Goal: Find specific page/section: Find specific page/section

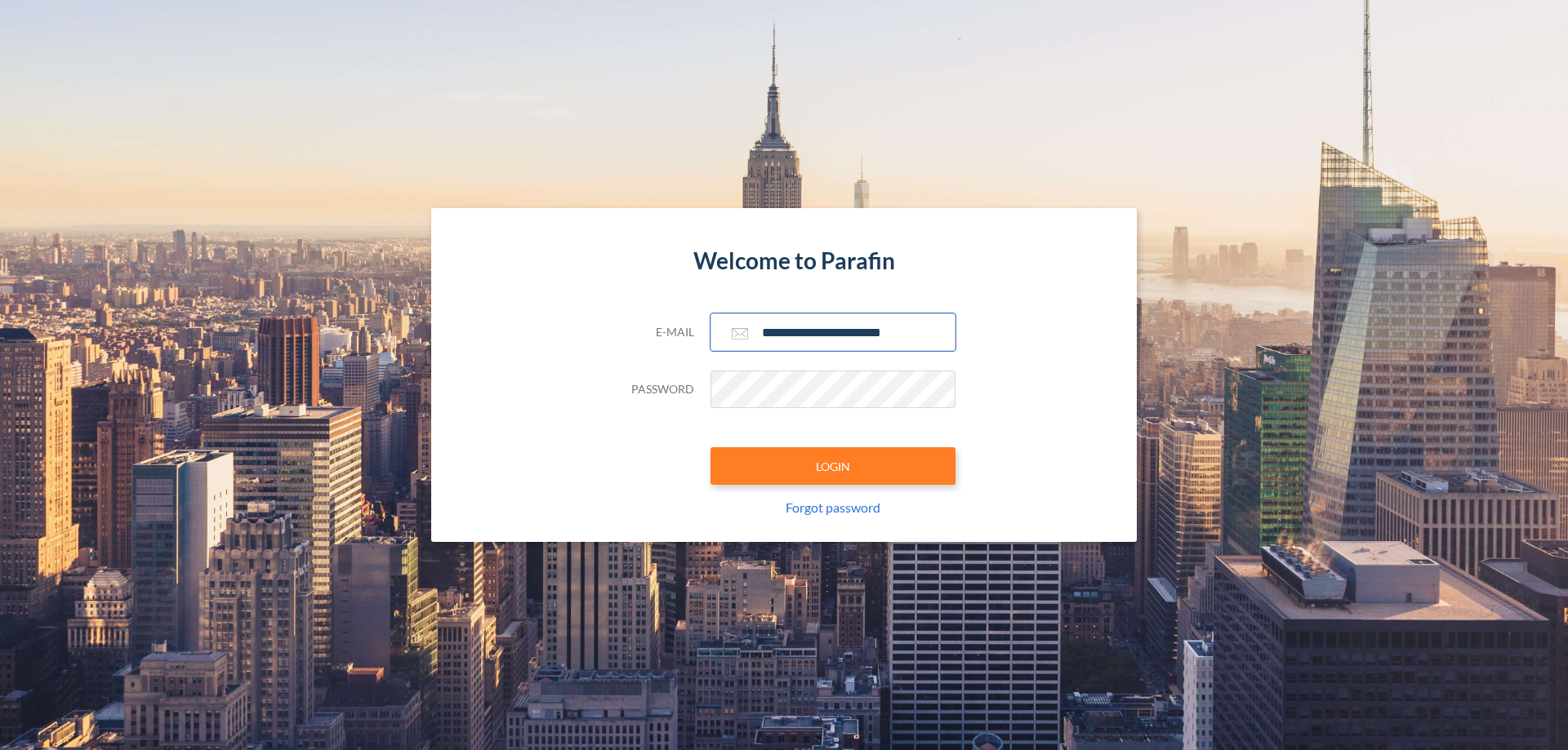
type input "**********"
click at [833, 466] on button "LOGIN" at bounding box center [832, 466] width 245 height 37
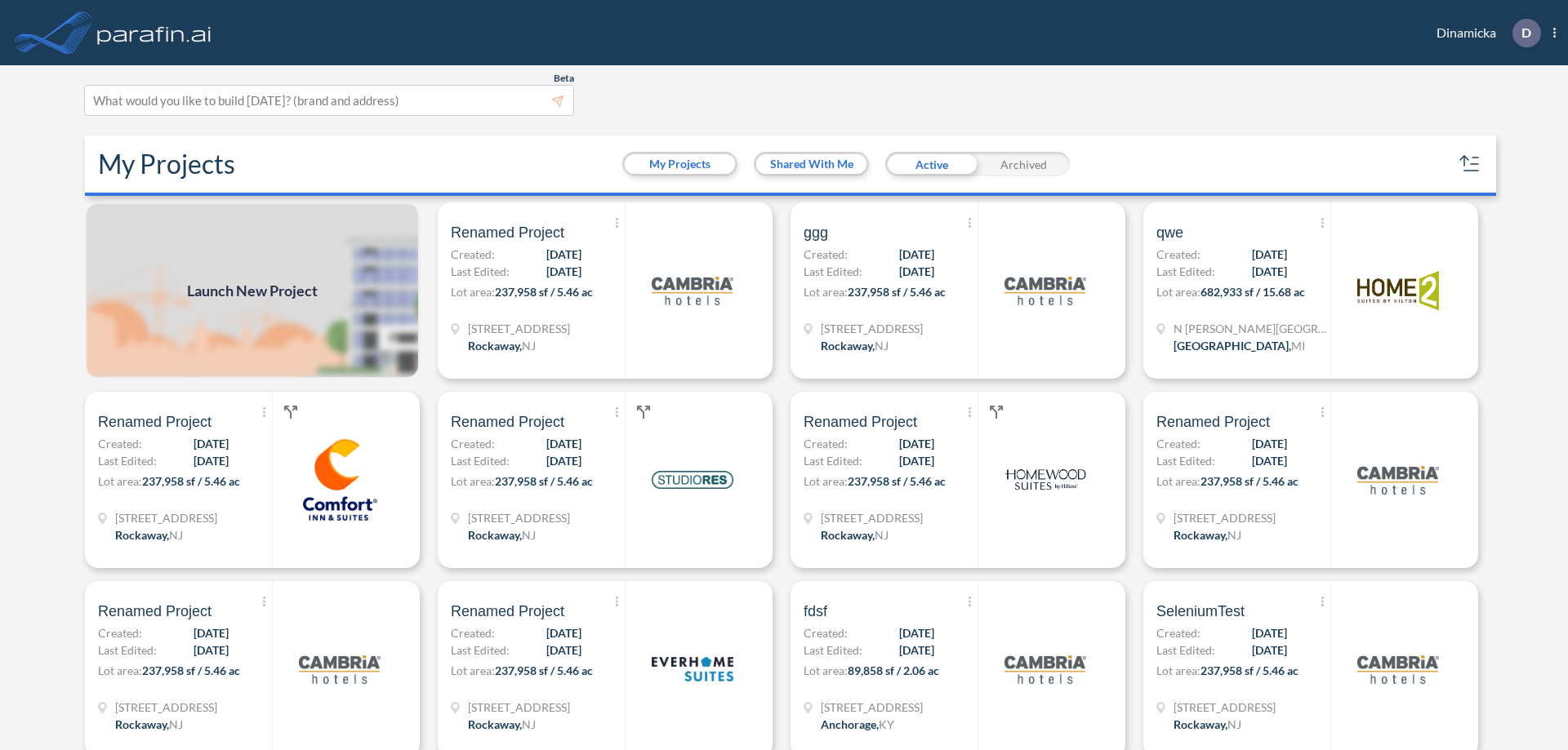
scroll to position [4, 0]
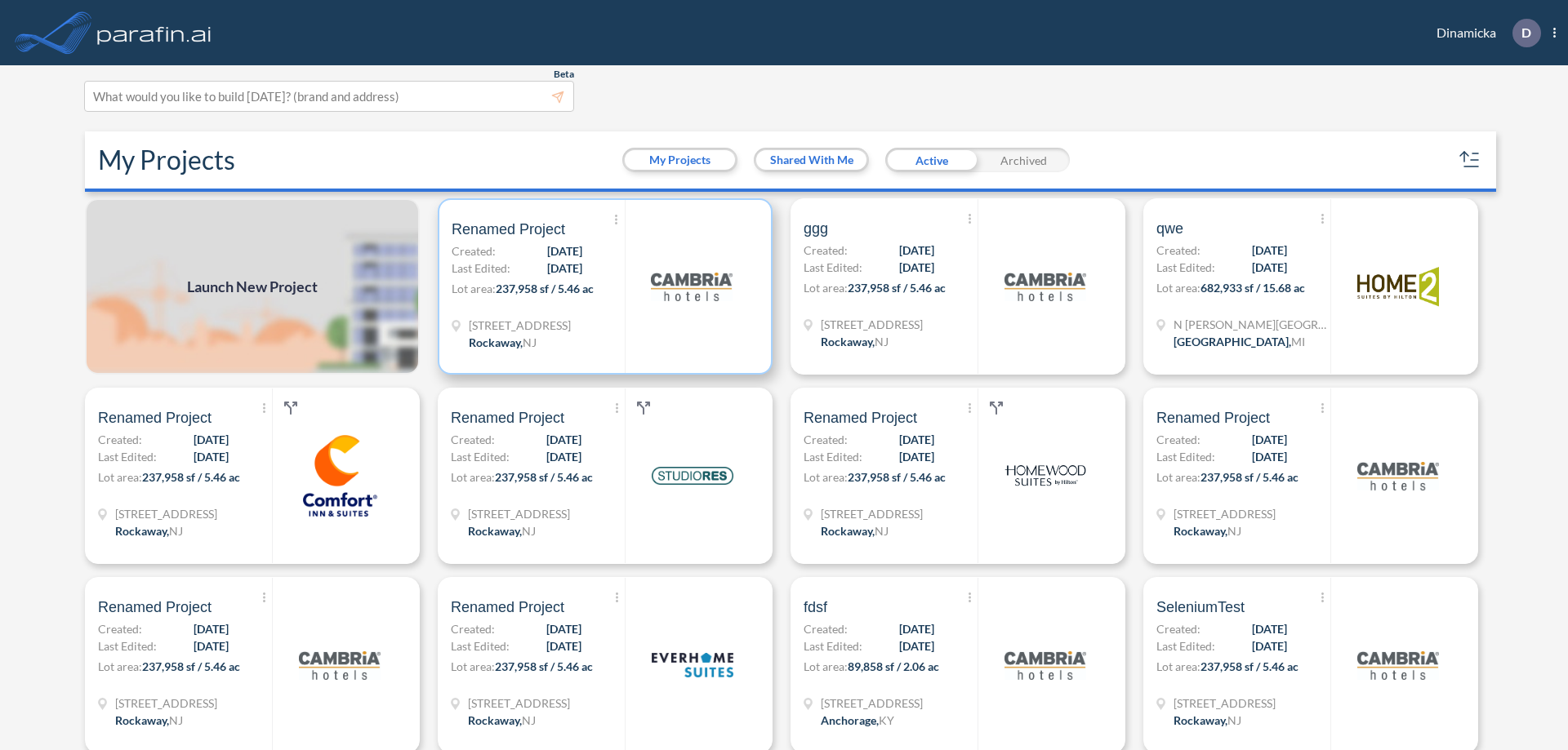
click at [602, 287] on p "Lot area: 237,958 sf / 5.46 ac" at bounding box center [539, 292] width 173 height 23
